Goal: Information Seeking & Learning: Check status

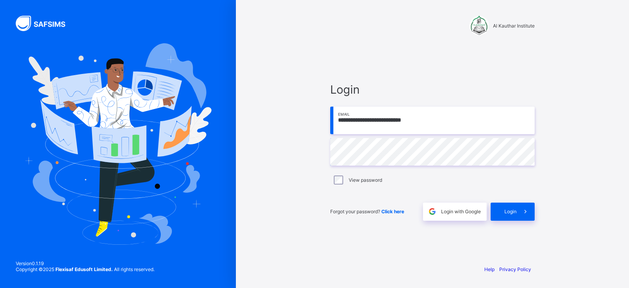
click at [293, 156] on div "**********" at bounding box center [432, 144] width 393 height 288
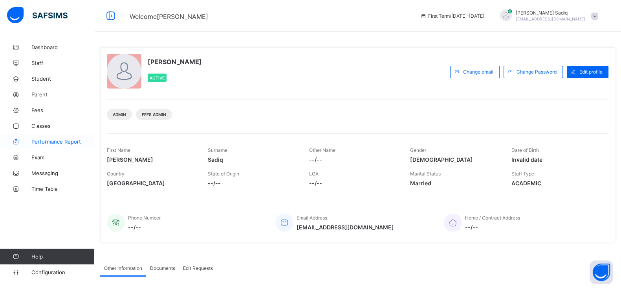
click at [41, 134] on link "Performance Report" at bounding box center [47, 142] width 94 height 16
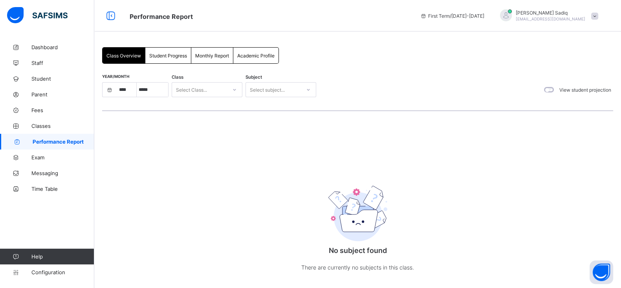
select select "****"
select select "*"
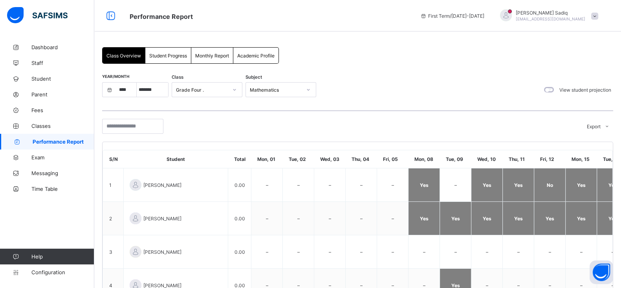
click at [169, 60] on div "Student Progress" at bounding box center [168, 56] width 46 height 16
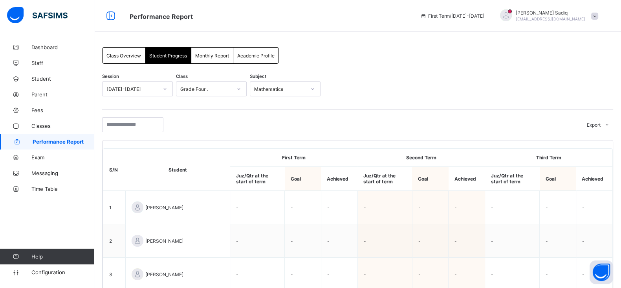
click at [209, 60] on div "Monthly Report" at bounding box center [212, 56] width 42 height 16
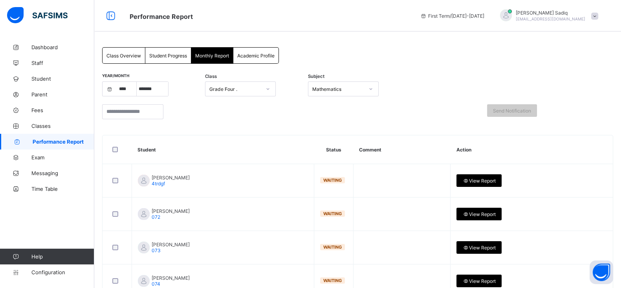
click at [175, 62] on div "Student Progress" at bounding box center [168, 56] width 46 height 16
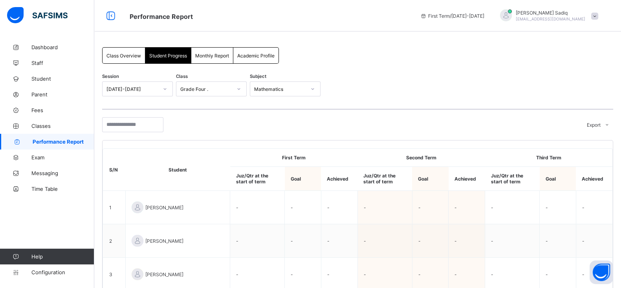
click at [125, 56] on span "Class Overview" at bounding box center [123, 56] width 35 height 6
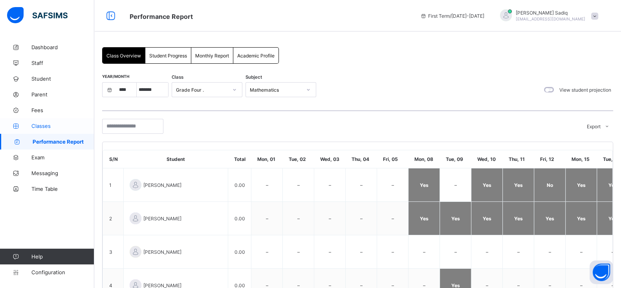
click at [51, 128] on span "Classes" at bounding box center [62, 126] width 63 height 6
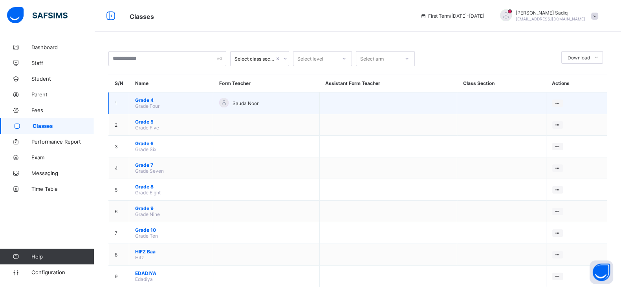
click at [145, 99] on span "Grade 4" at bounding box center [171, 100] width 72 height 6
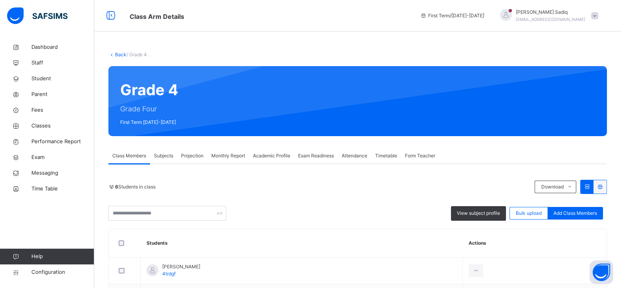
click at [167, 152] on span "Subjects" at bounding box center [163, 155] width 19 height 7
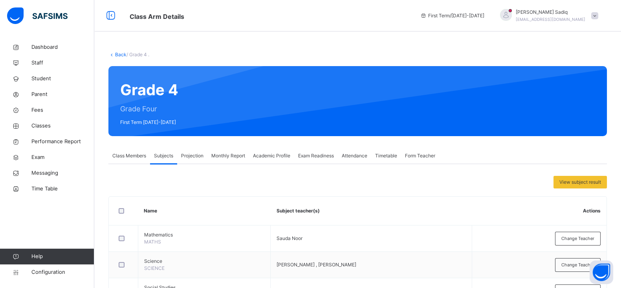
click at [189, 154] on span "Projection" at bounding box center [192, 155] width 22 height 7
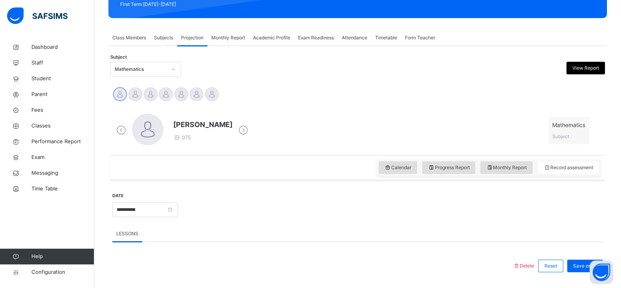
scroll to position [128, 0]
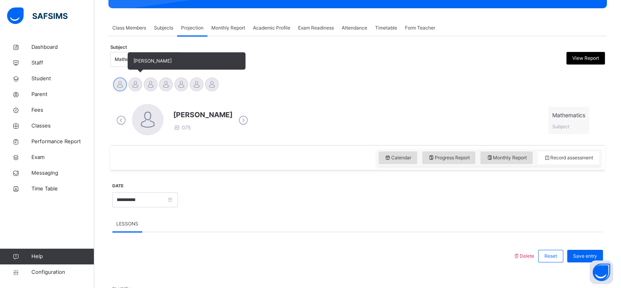
click at [128, 58] on span "Ahmad Sadiq" at bounding box center [187, 60] width 118 height 17
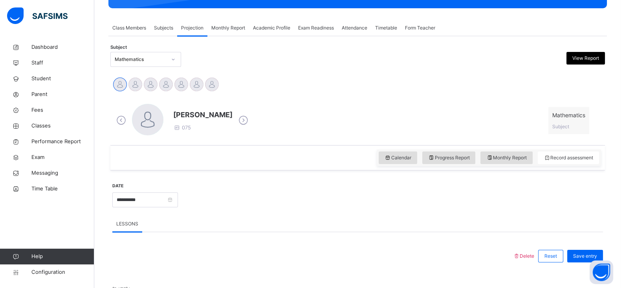
click at [117, 59] on div "Mathematics" at bounding box center [141, 59] width 52 height 7
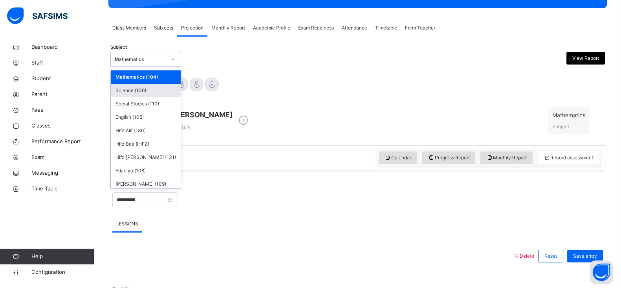
click at [138, 92] on div "Science (106)" at bounding box center [146, 90] width 70 height 13
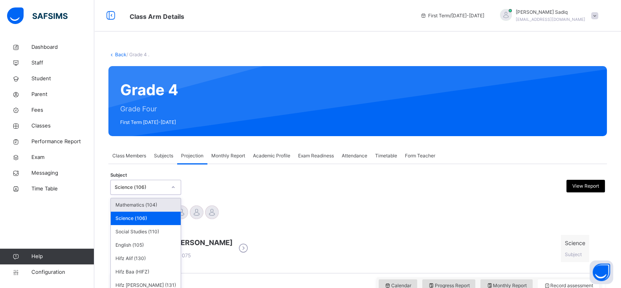
scroll to position [31, 0]
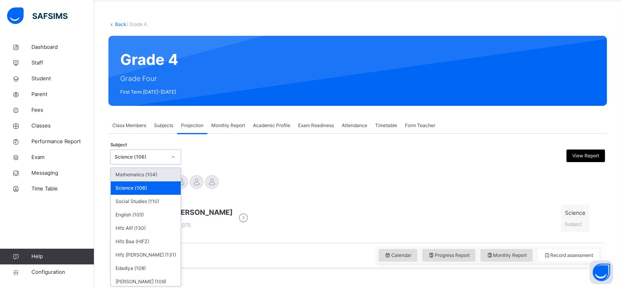
click at [142, 164] on div "option Science (106), selected. option Mathematics (104) focused, 1 of 11. 11 r…" at bounding box center [145, 156] width 71 height 15
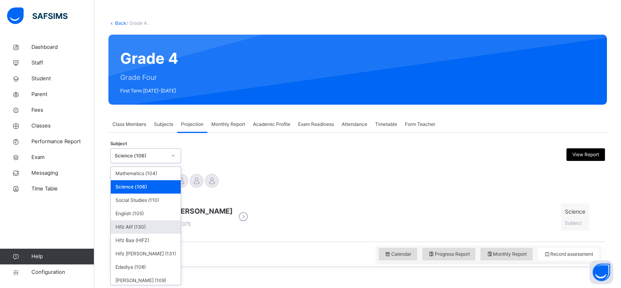
click at [135, 232] on div "Hifz Alif (130)" at bounding box center [146, 226] width 70 height 13
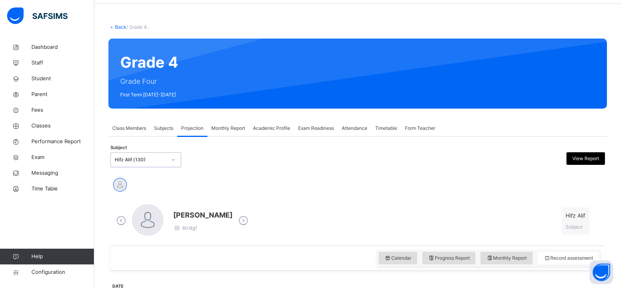
click at [146, 167] on div "option Hifz Alif (130), selected. 0 results available. Select is focused ,type …" at bounding box center [145, 159] width 71 height 15
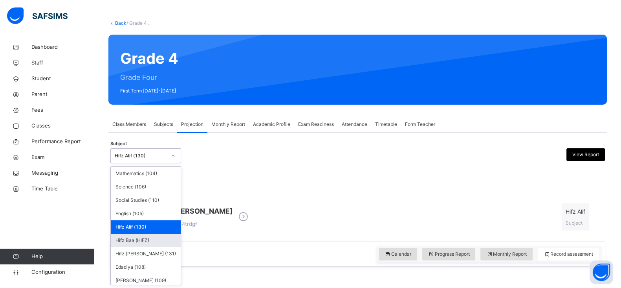
click at [132, 239] on div "Hifz Baa (HIFZ)" at bounding box center [146, 239] width 70 height 13
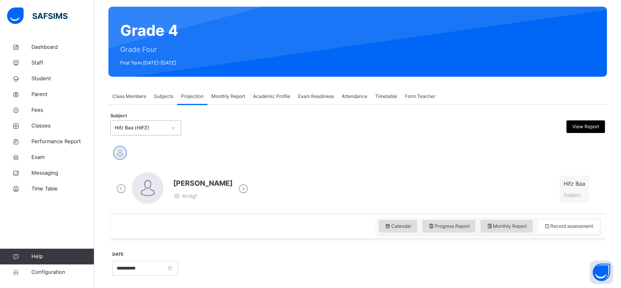
scroll to position [57, 0]
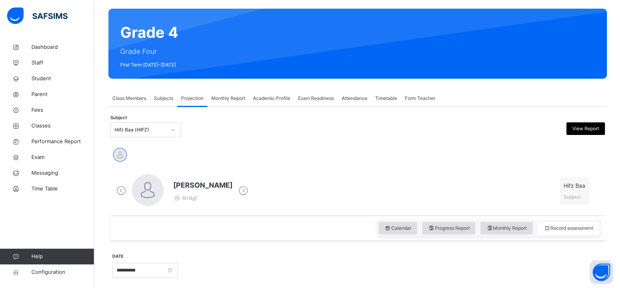
click at [124, 93] on div "Class Members" at bounding box center [129, 98] width 42 height 16
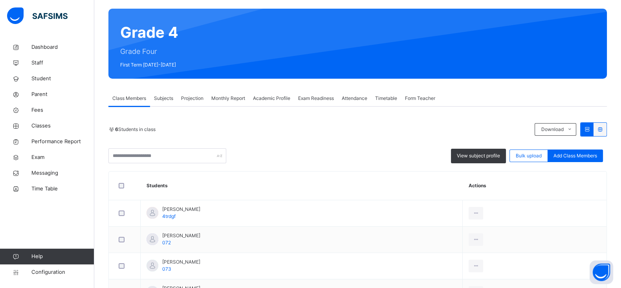
click at [165, 98] on span "Subjects" at bounding box center [163, 98] width 19 height 7
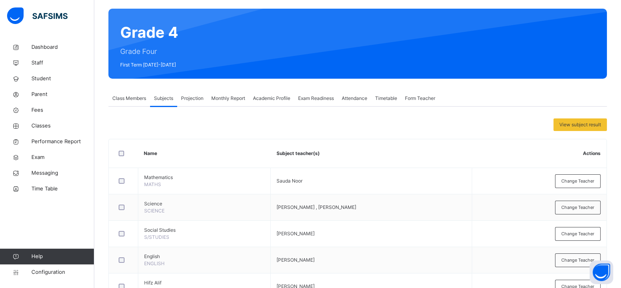
click at [190, 96] on span "Projection" at bounding box center [192, 98] width 22 height 7
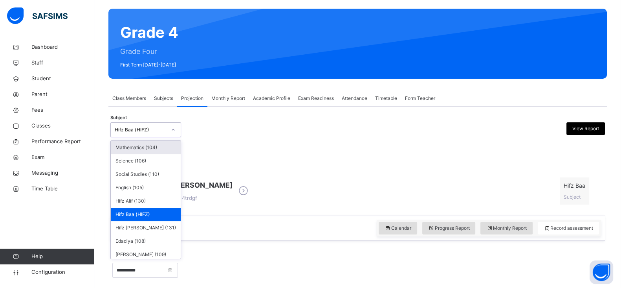
click at [130, 130] on div "Hifz Baa (HIFZ)" at bounding box center [141, 129] width 52 height 7
click at [136, 152] on div "Mathematics (104)" at bounding box center [146, 147] width 70 height 13
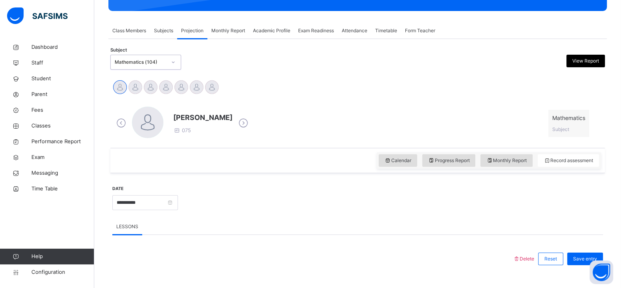
scroll to position [126, 0]
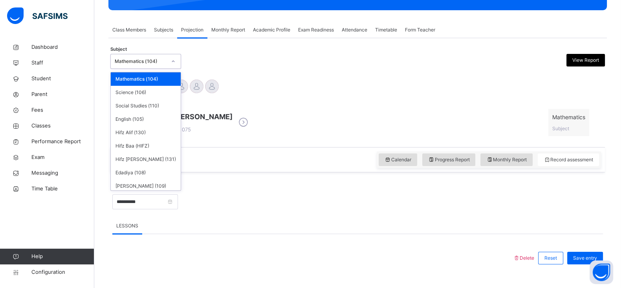
click at [153, 65] on div "Mathematics (104)" at bounding box center [138, 61] width 55 height 12
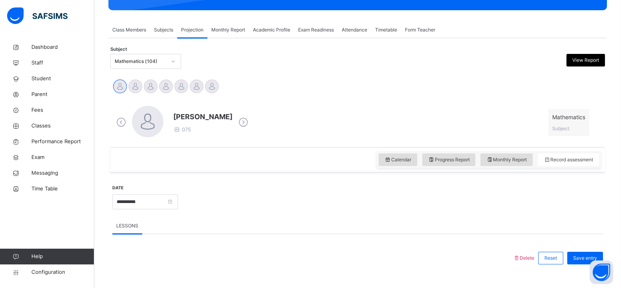
click at [290, 127] on div "Ayesha Shazia 075 Mathematics Subject" at bounding box center [357, 122] width 487 height 33
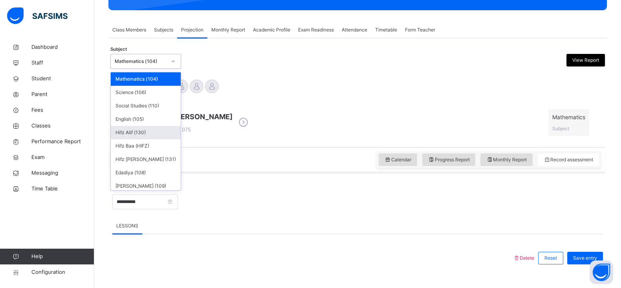
drag, startPoint x: 147, startPoint y: 62, endPoint x: 129, endPoint y: 133, distance: 72.7
click at [129, 69] on div "option Mathematics (104), selected. option Hifz Alif (130) focused, 5 of 11. 11…" at bounding box center [145, 61] width 71 height 15
click at [129, 133] on div "Hifz Alif (130)" at bounding box center [146, 132] width 70 height 13
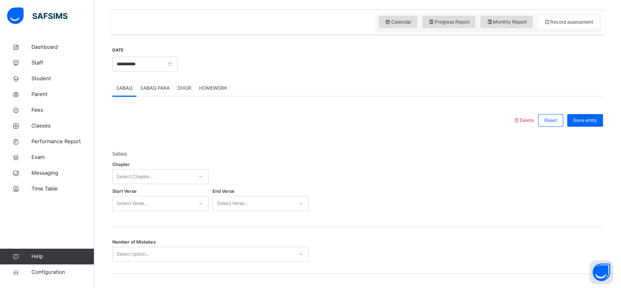
scroll to position [238, 0]
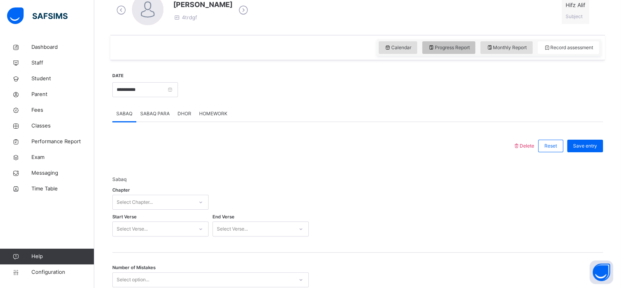
click at [452, 44] on span "Progress Report" at bounding box center [449, 47] width 42 height 7
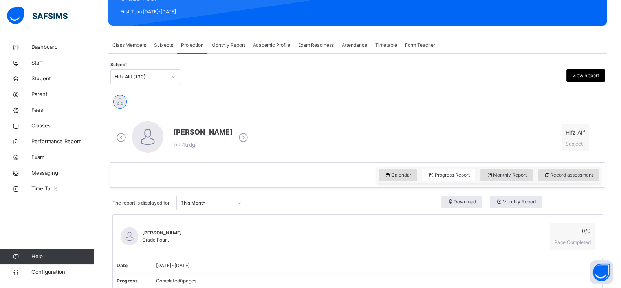
scroll to position [110, 0]
